Goal: Task Accomplishment & Management: Use online tool/utility

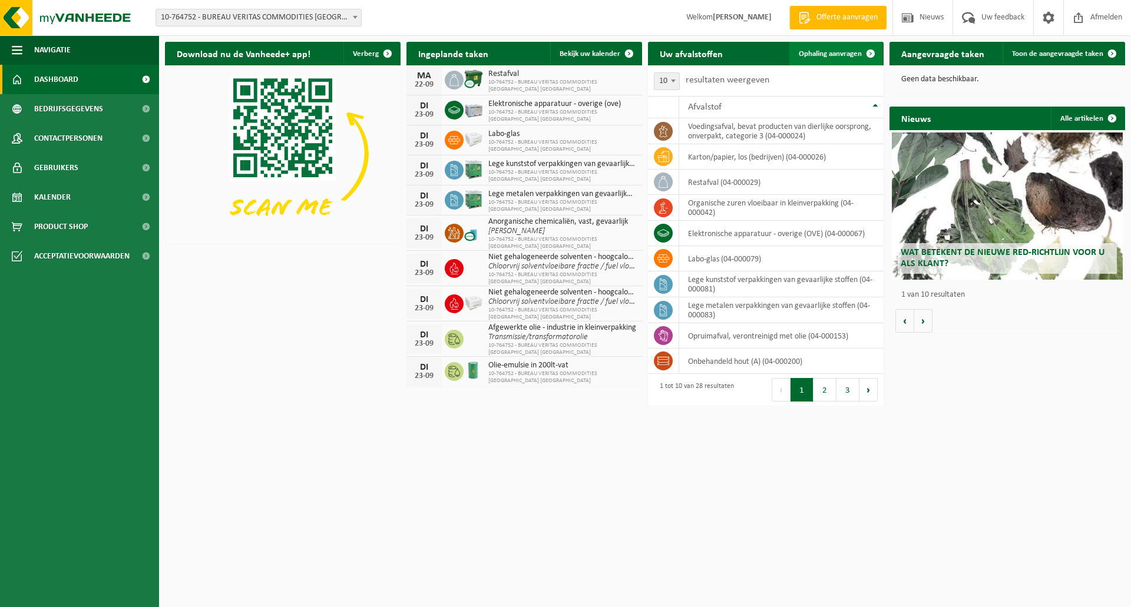
click at [826, 57] on span "Ophaling aanvragen" at bounding box center [830, 54] width 63 height 8
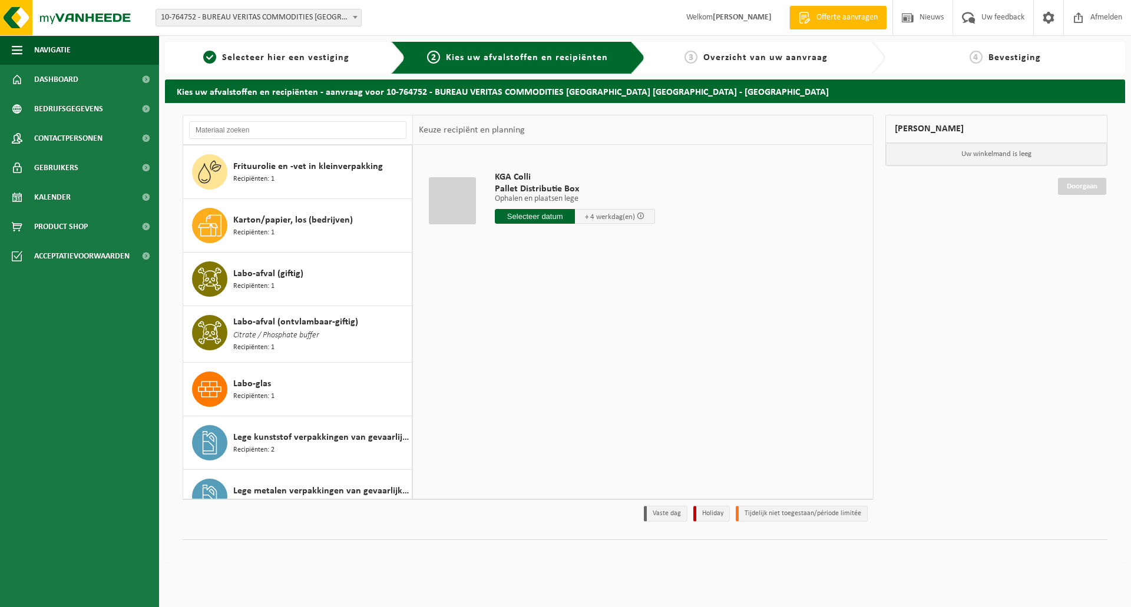
scroll to position [353, 0]
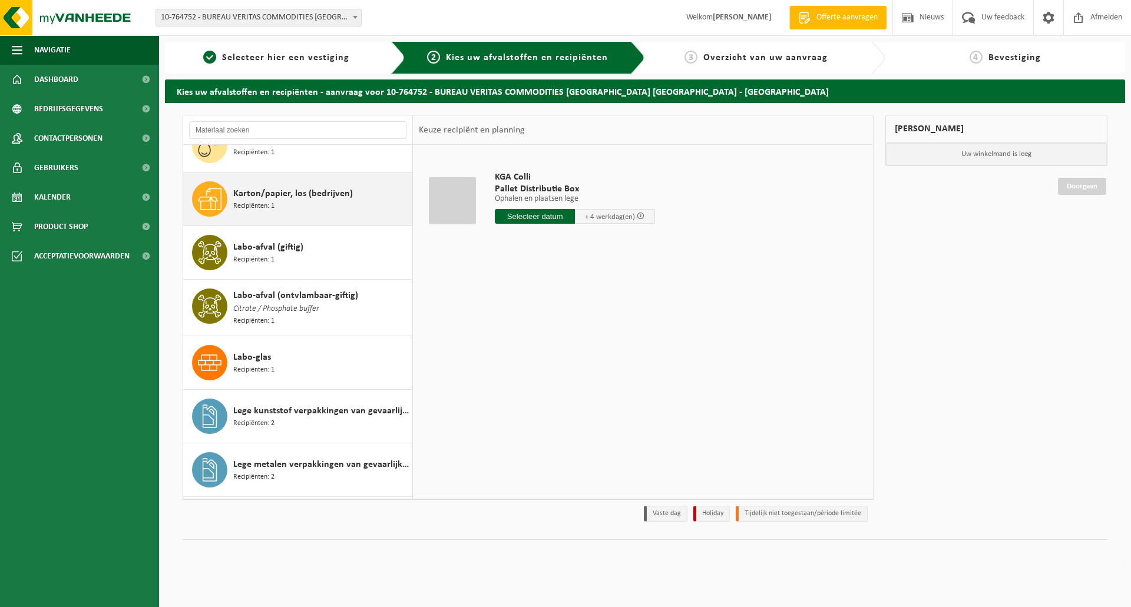
click at [283, 199] on div "Karton/papier, los (bedrijven) Recipiënten: 1" at bounding box center [320, 198] width 175 height 35
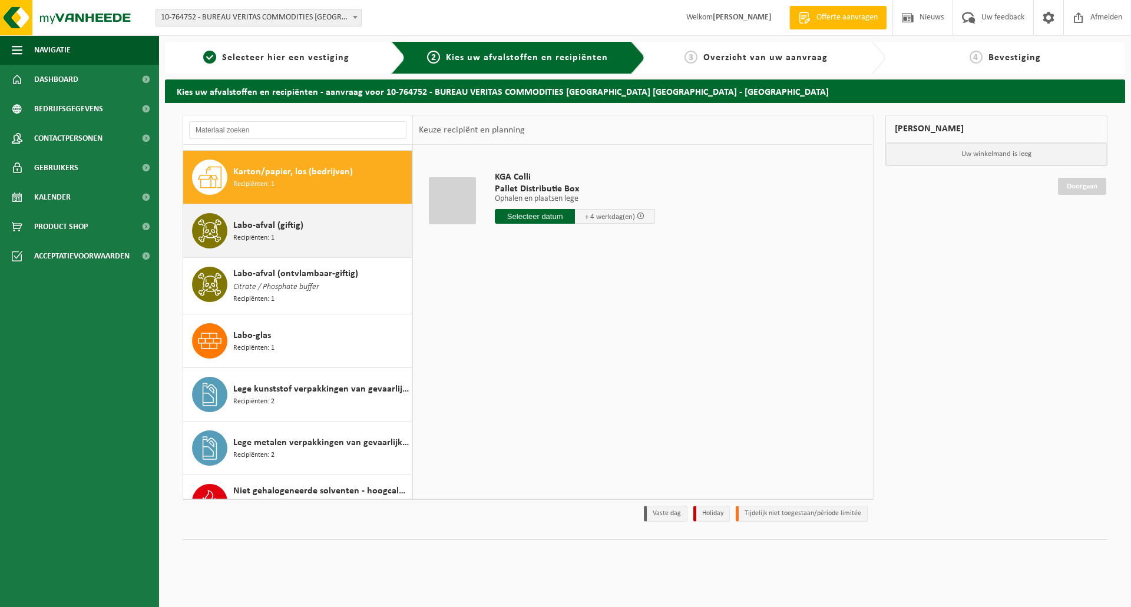
scroll to position [377, 0]
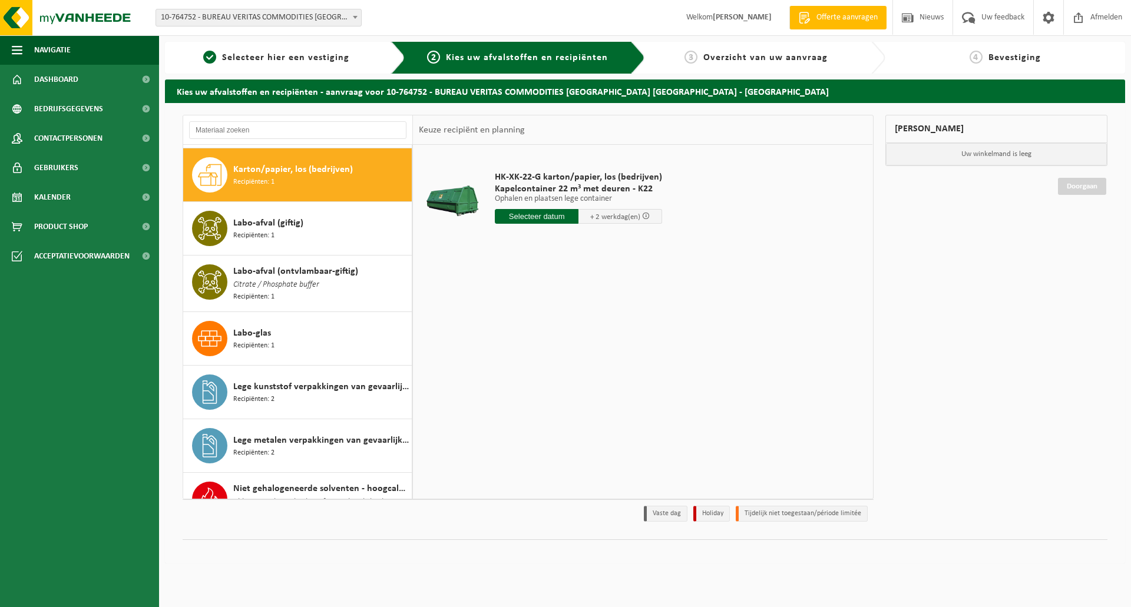
click at [599, 213] on span "+ 2 werkdag(en)" at bounding box center [615, 217] width 50 height 8
click at [566, 217] on input "text" at bounding box center [537, 216] width 84 height 15
click at [587, 319] on div "19" at bounding box center [588, 321] width 21 height 19
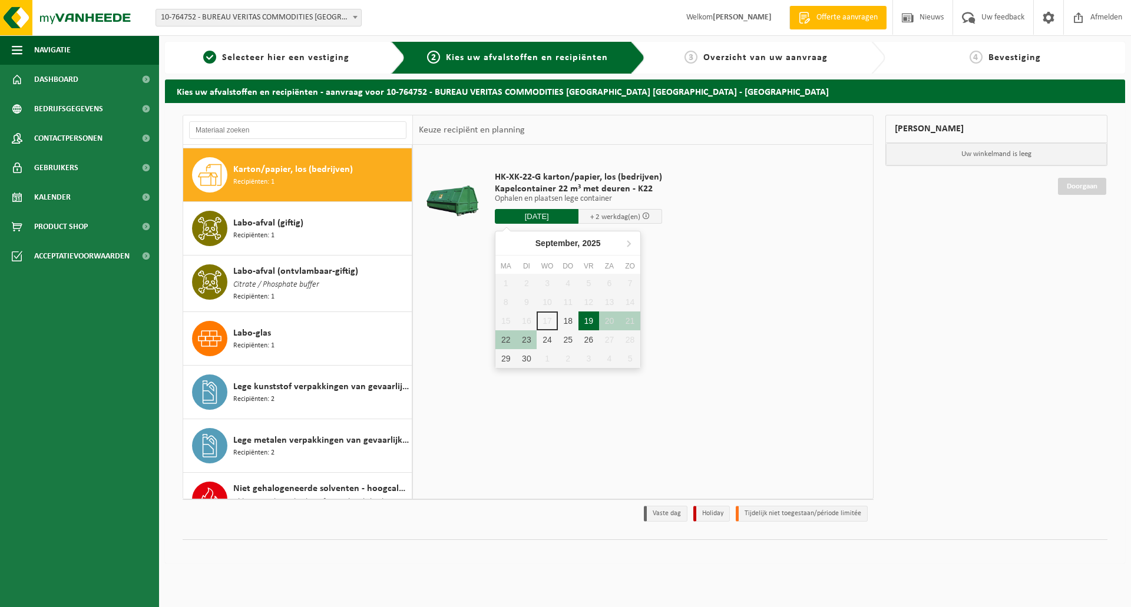
type input "Van 2025-09-19"
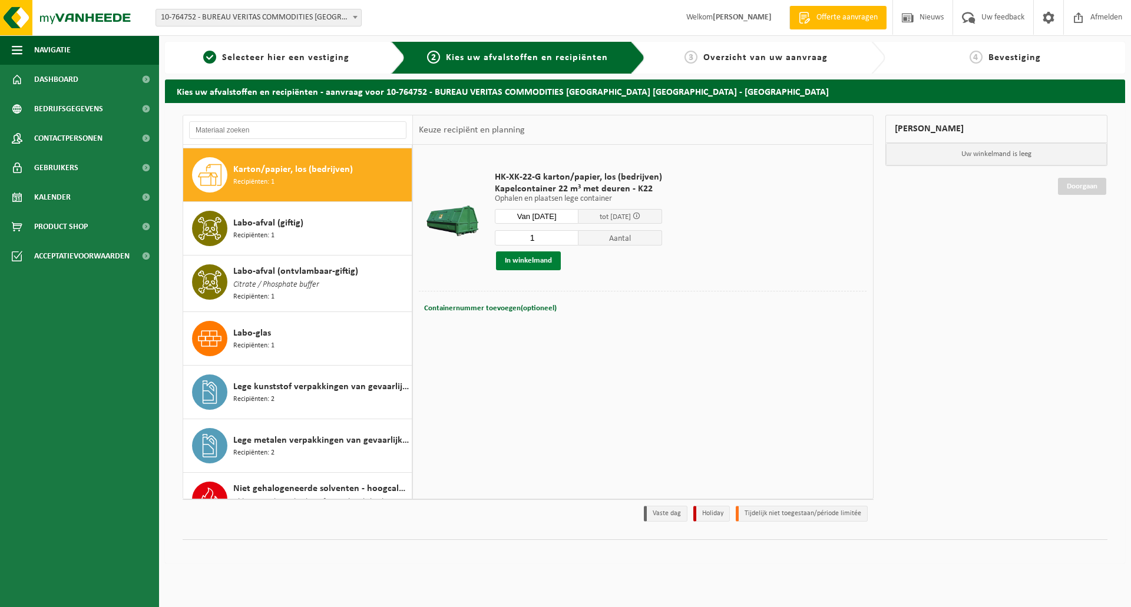
click at [534, 259] on button "In winkelmand" at bounding box center [528, 260] width 65 height 19
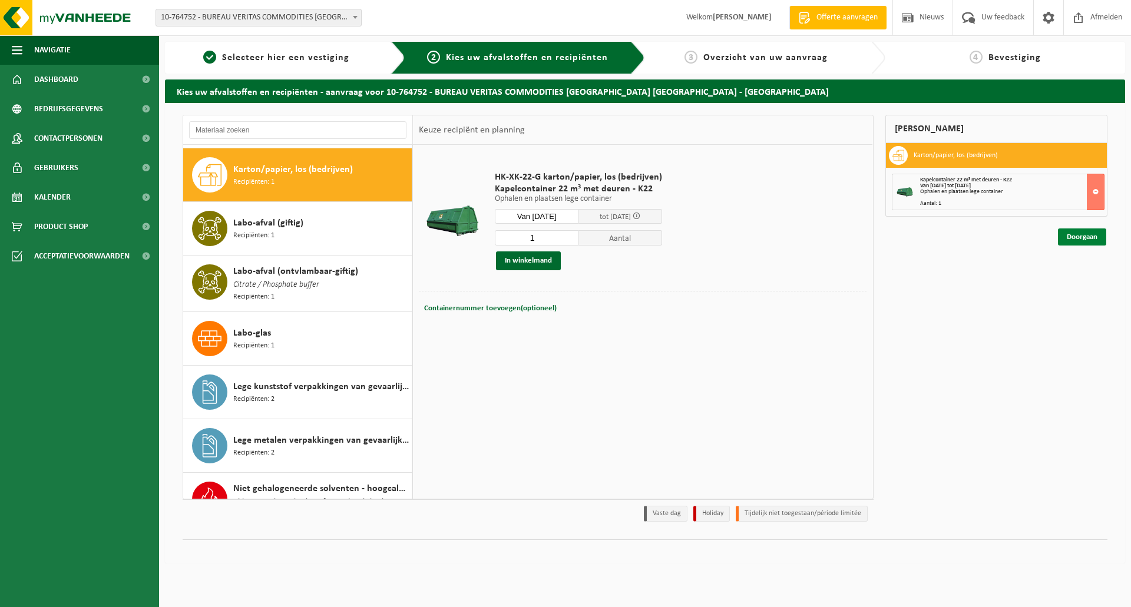
click at [1078, 234] on link "Doorgaan" at bounding box center [1082, 236] width 48 height 17
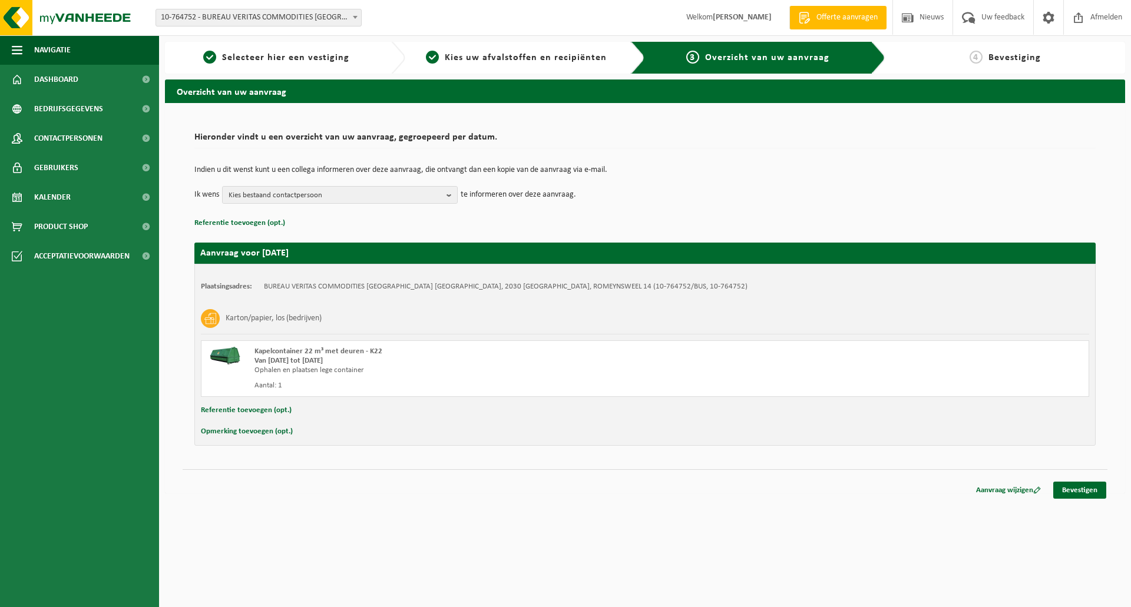
click at [259, 408] on button "Referentie toevoegen (opt.)" at bounding box center [246, 410] width 91 height 15
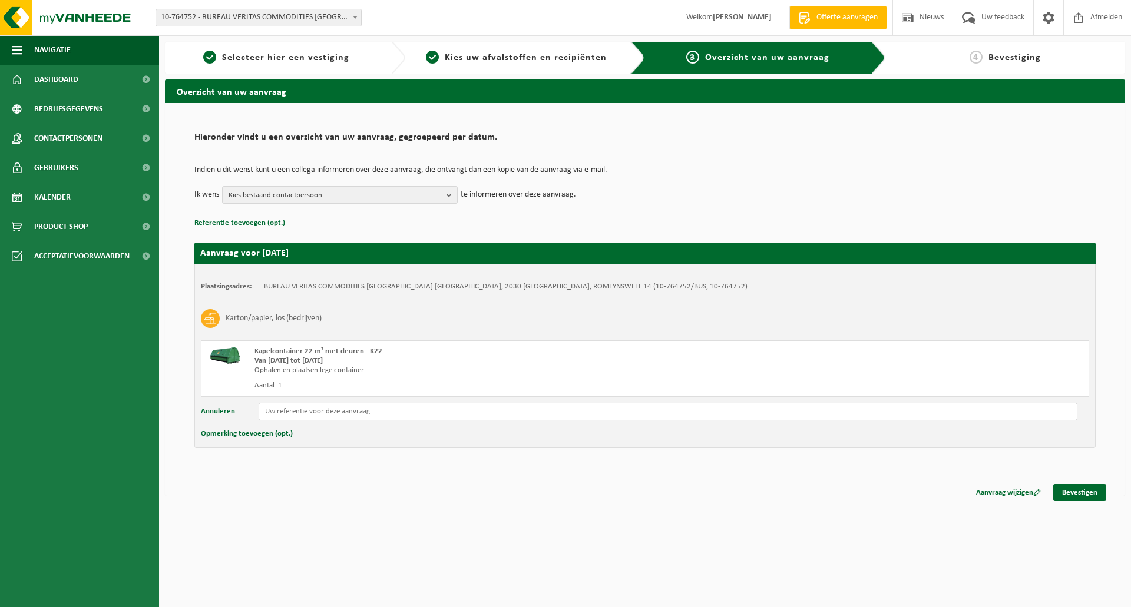
click at [351, 409] on input "text" at bounding box center [668, 412] width 819 height 18
type input "25-BEANT-FAC-0160"
click at [1079, 493] on link "Bevestigen" at bounding box center [1079, 492] width 53 height 17
